Goal: Entertainment & Leisure: Consume media (video, audio)

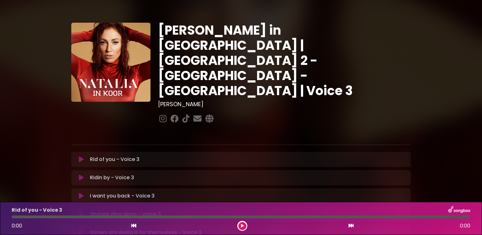
click at [451, 57] on div "[PERSON_NAME] in [GEOGRAPHIC_DATA] | [GEOGRAPHIC_DATA] 2 - [GEOGRAPHIC_DATA] - …" at bounding box center [241, 193] width 482 height 371
click at [460, 43] on div "[PERSON_NAME] in [GEOGRAPHIC_DATA] | [GEOGRAPHIC_DATA] 2 - [GEOGRAPHIC_DATA] - …" at bounding box center [241, 193] width 482 height 371
drag, startPoint x: 458, startPoint y: 0, endPoint x: 313, endPoint y: 80, distance: 166.2
click at [313, 80] on div "[PERSON_NAME] in [GEOGRAPHIC_DATA] | [GEOGRAPHIC_DATA] 2 - [GEOGRAPHIC_DATA] - …" at bounding box center [284, 74] width 260 height 102
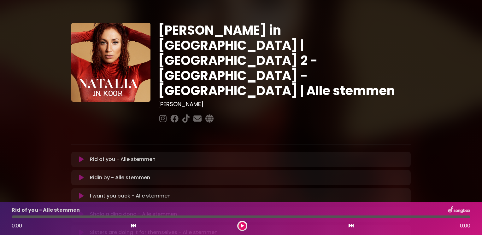
click at [79, 156] on icon at bounding box center [81, 159] width 5 height 6
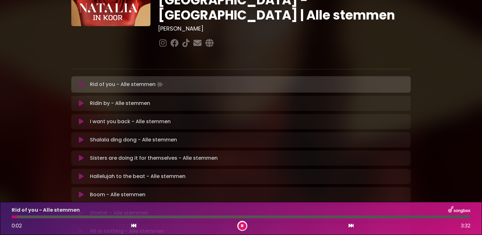
scroll to position [88, 0]
